Goal: Communication & Community: Ask a question

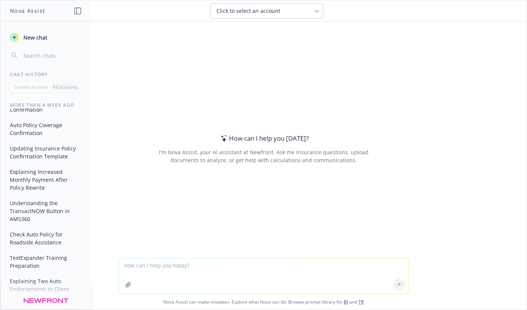
scroll to position [151, 0]
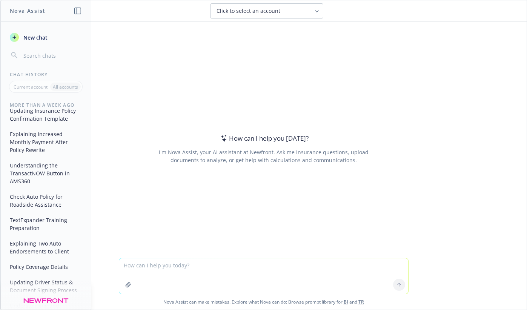
click at [190, 267] on textarea at bounding box center [263, 275] width 289 height 35
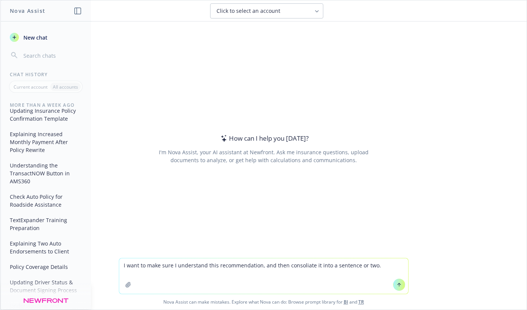
click at [378, 264] on textarea "I want to make sure I understand this recommendation, and then consoliate it in…" at bounding box center [263, 275] width 289 height 35
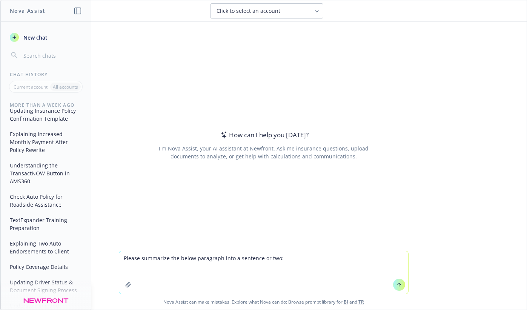
paste textarea "Recommendation Alarms - Expand Central Station Fire Alarm System - Recommendati…"
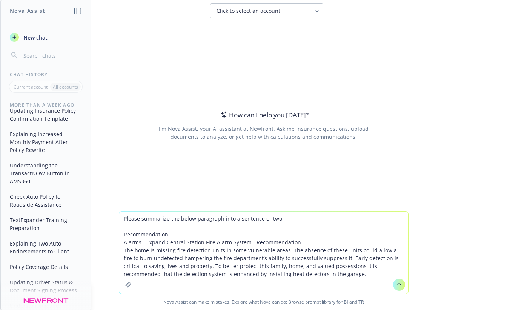
drag, startPoint x: 299, startPoint y: 240, endPoint x: 108, endPoint y: 235, distance: 190.9
click at [108, 235] on div "Please summarize the below paragraph into a sentence or two: Recommendation Ala…" at bounding box center [263, 260] width 526 height 98
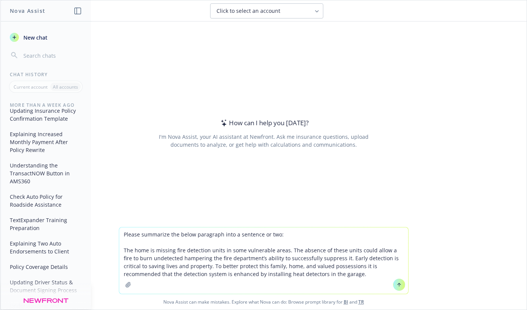
click at [201, 231] on textarea "Please summarize the below paragraph into a sentence or two: The home is missin…" at bounding box center [263, 260] width 289 height 66
type textarea "Please summarize the below recommendation into a sentence or two: The home is m…"
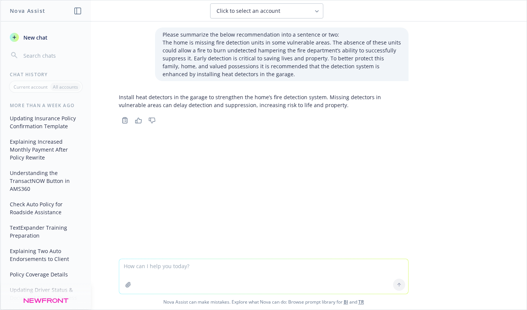
scroll to position [184, 0]
